Goal: Obtain resource: Obtain resource

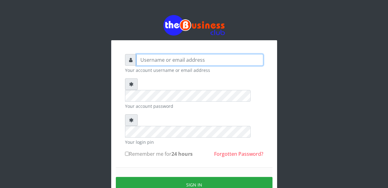
click at [151, 59] on input "text" at bounding box center [199, 60] width 127 height 12
type input "Malamsidi3030"
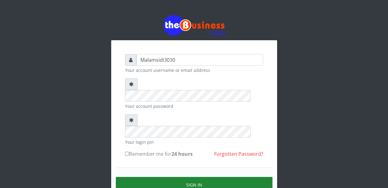
click at [187, 177] on button "Sign in" at bounding box center [194, 185] width 157 height 16
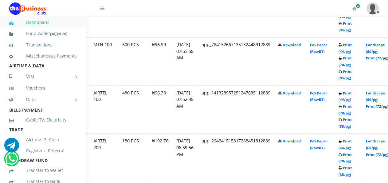
scroll to position [399, 33]
click at [379, 95] on link "Landscape (60/pg)" at bounding box center [374, 96] width 19 height 11
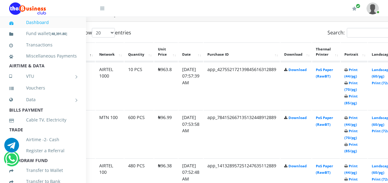
scroll to position [326, 27]
click at [382, 120] on link "Landscape (60/pg)" at bounding box center [380, 120] width 19 height 11
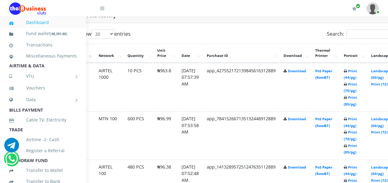
scroll to position [326, 27]
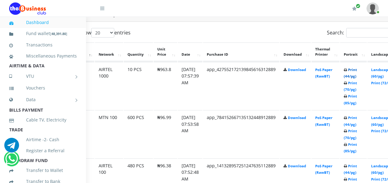
click at [356, 72] on link "Print (44/pg)" at bounding box center [349, 72] width 13 height 11
